Goal: Find contact information: Find contact information

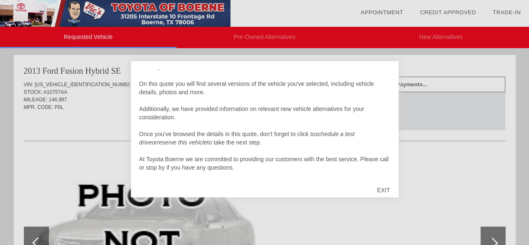
scroll to position [8, 0]
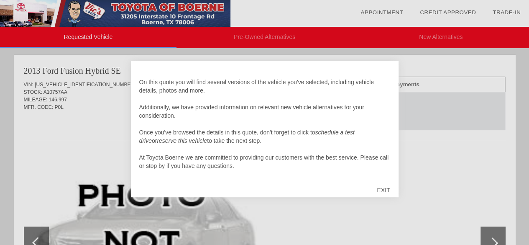
click at [303, 132] on div "Hello Bj, On this quote you will find several versions of the vehicle you've se…" at bounding box center [264, 123] width 251 height 109
click at [385, 190] on div "EXIT" at bounding box center [383, 189] width 30 height 25
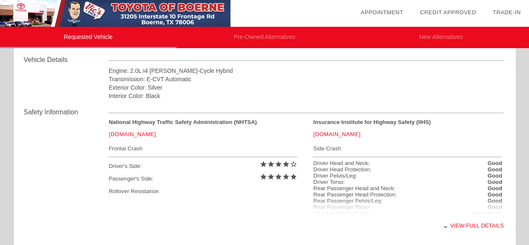
scroll to position [312, 0]
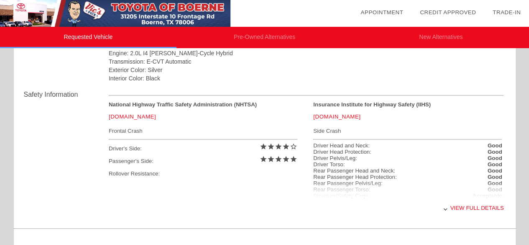
click at [446, 210] on div "View full details" at bounding box center [306, 207] width 395 height 20
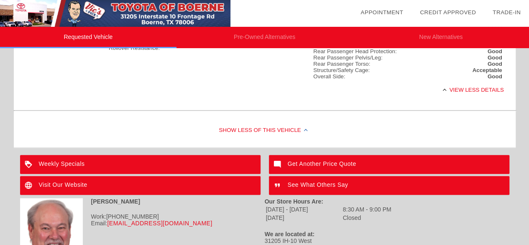
scroll to position [479, 0]
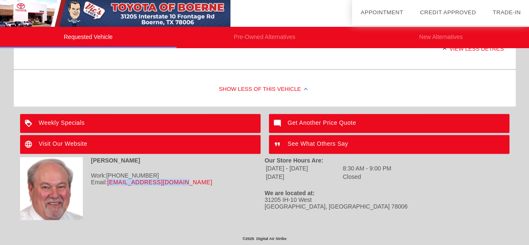
drag, startPoint x: 175, startPoint y: 183, endPoint x: 110, endPoint y: 187, distance: 65.4
click at [110, 187] on div "[PERSON_NAME] Work: [PHONE_NUMBER] Email: [EMAIL_ADDRESS][DOMAIN_NAME]" at bounding box center [142, 188] width 245 height 63
copy link "[EMAIL_ADDRESS][DOMAIN_NAME]"
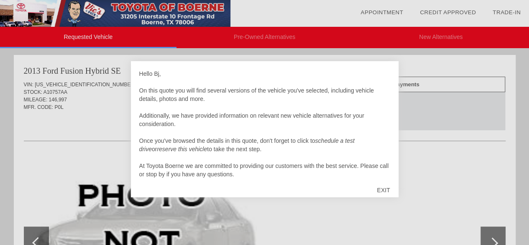
click at [386, 189] on div "EXIT" at bounding box center [383, 189] width 30 height 25
